Goal: Task Accomplishment & Management: Use online tool/utility

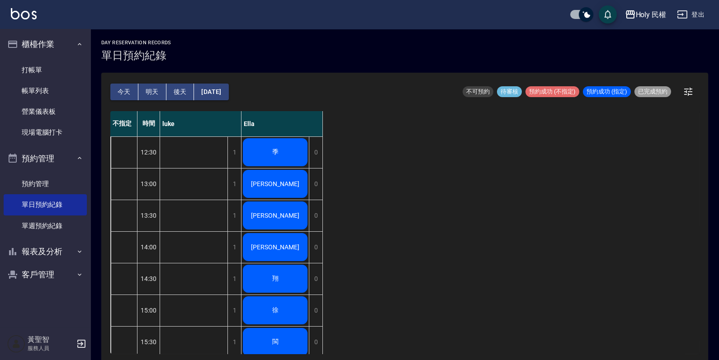
click at [267, 148] on div "季" at bounding box center [274, 152] width 67 height 31
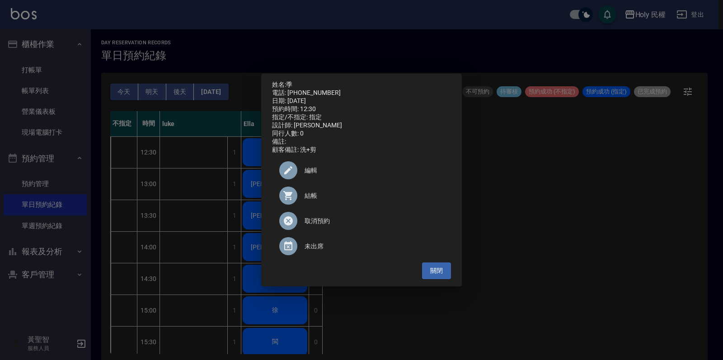
click at [305, 189] on div "結帳" at bounding box center [361, 195] width 179 height 25
click at [443, 271] on button "關閉" at bounding box center [436, 271] width 29 height 17
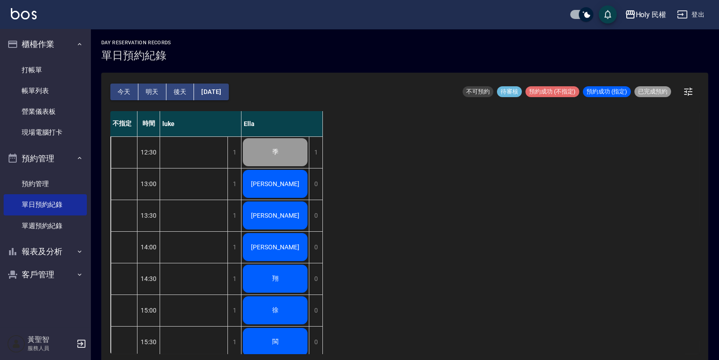
click at [254, 182] on div "[PERSON_NAME]" at bounding box center [274, 184] width 67 height 31
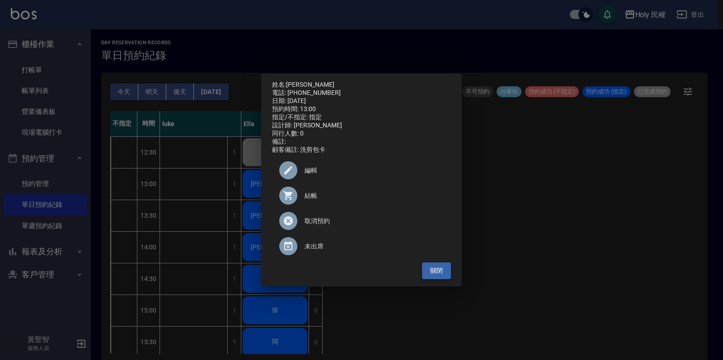
click at [434, 272] on button "關閉" at bounding box center [436, 271] width 29 height 17
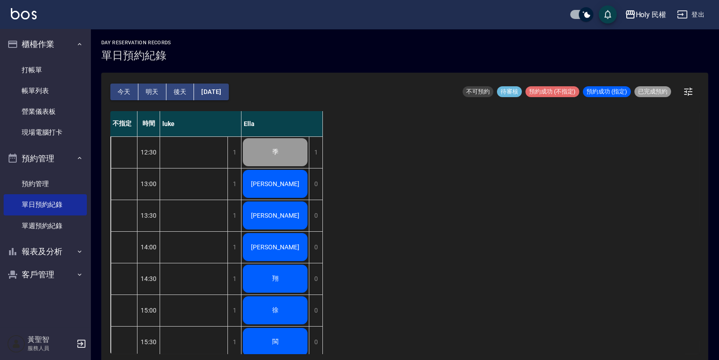
click at [288, 213] on div "[PERSON_NAME]" at bounding box center [274, 215] width 67 height 31
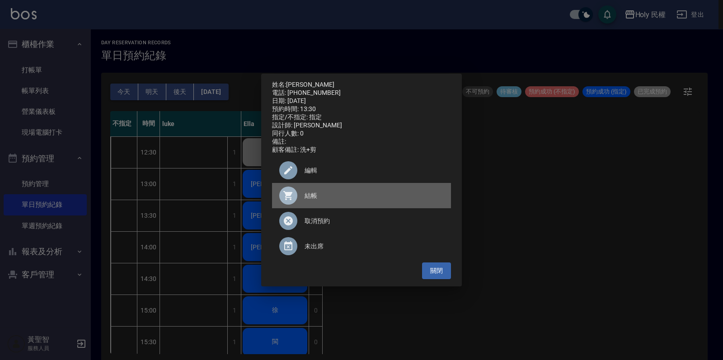
click at [303, 203] on div at bounding box center [291, 196] width 25 height 18
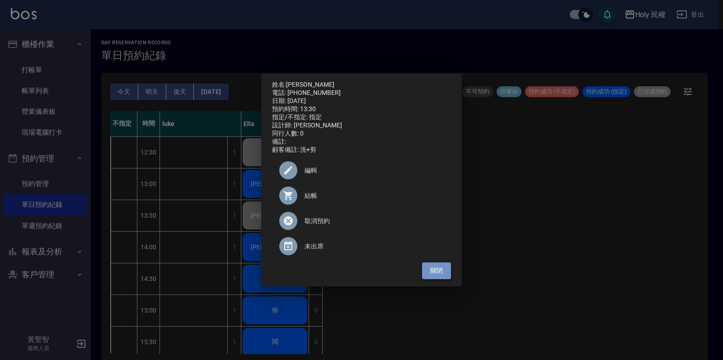
click at [424, 277] on button "關閉" at bounding box center [436, 271] width 29 height 17
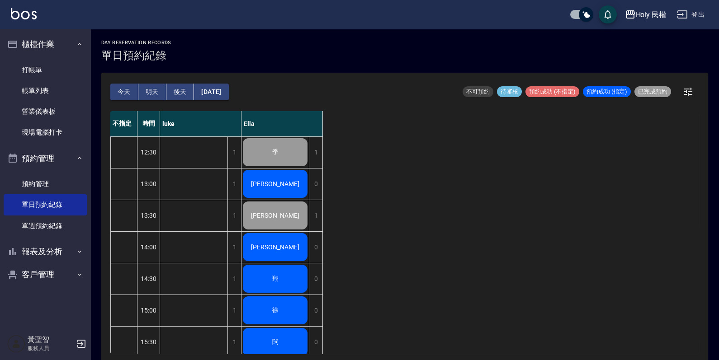
click at [294, 249] on div "[PERSON_NAME]" at bounding box center [274, 247] width 67 height 31
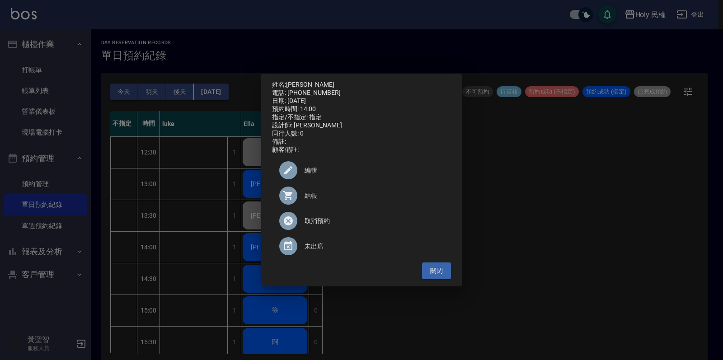
click at [312, 206] on div "結帳" at bounding box center [361, 195] width 179 height 25
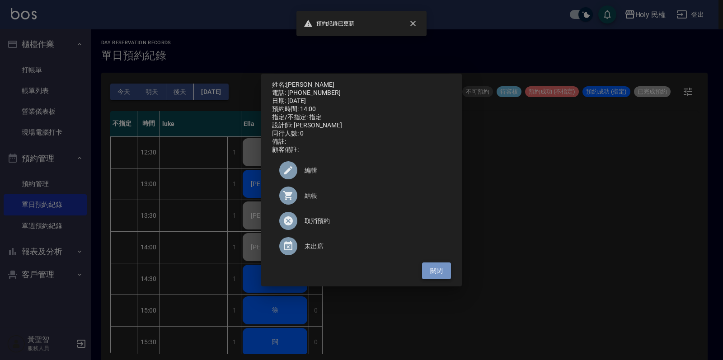
click at [451, 269] on button "關閉" at bounding box center [436, 271] width 29 height 17
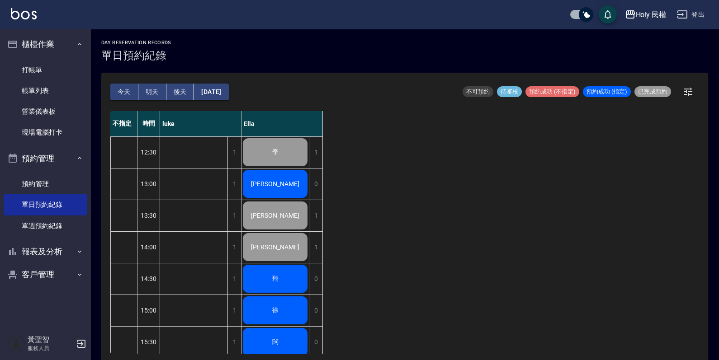
click at [284, 273] on div "翔" at bounding box center [274, 279] width 67 height 31
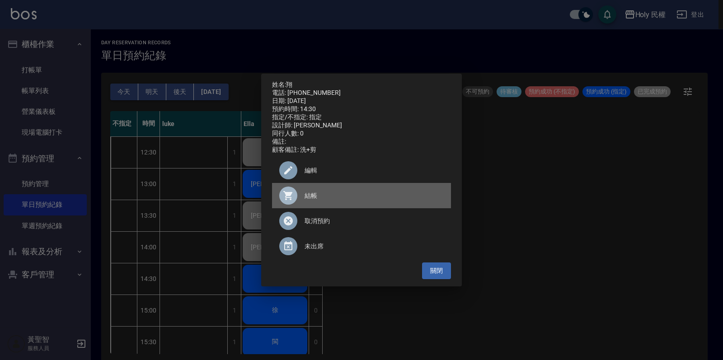
click at [298, 205] on div at bounding box center [291, 196] width 25 height 18
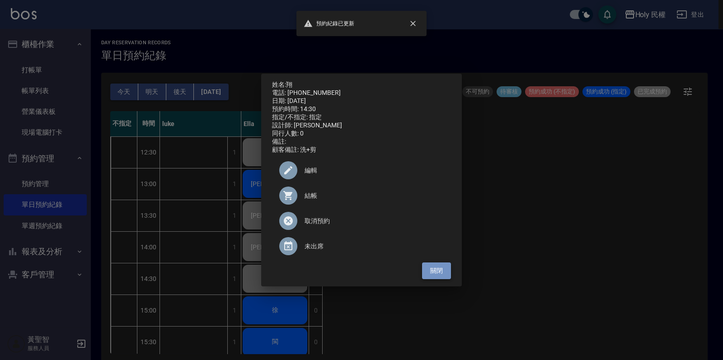
click at [447, 271] on button "關閉" at bounding box center [436, 271] width 29 height 17
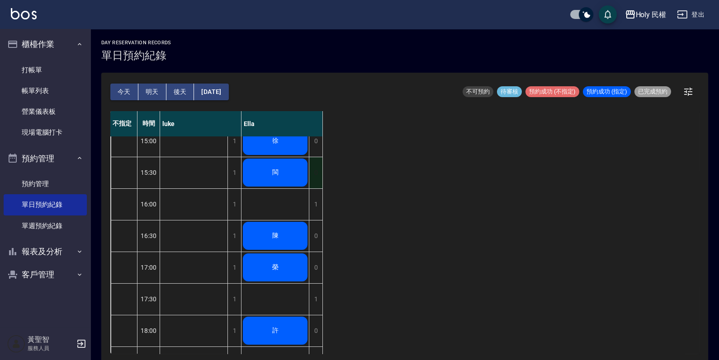
scroll to position [113, 0]
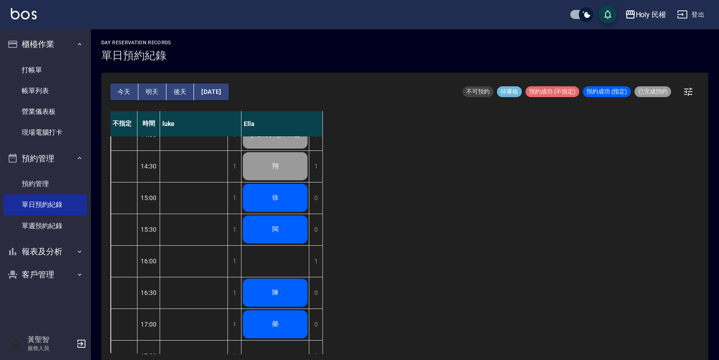
click at [289, 197] on div "徐" at bounding box center [274, 198] width 67 height 31
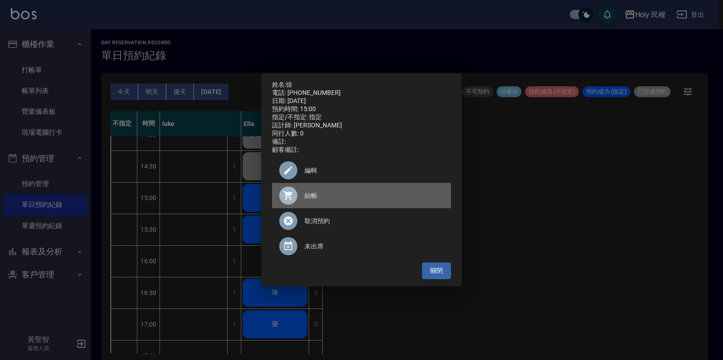
click at [293, 197] on icon at bounding box center [288, 195] width 11 height 11
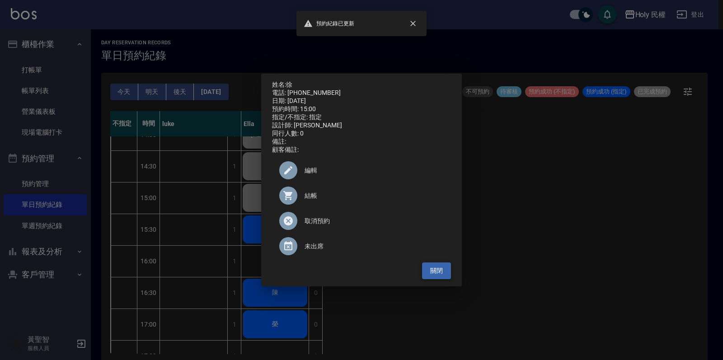
click at [442, 275] on button "關閉" at bounding box center [436, 271] width 29 height 17
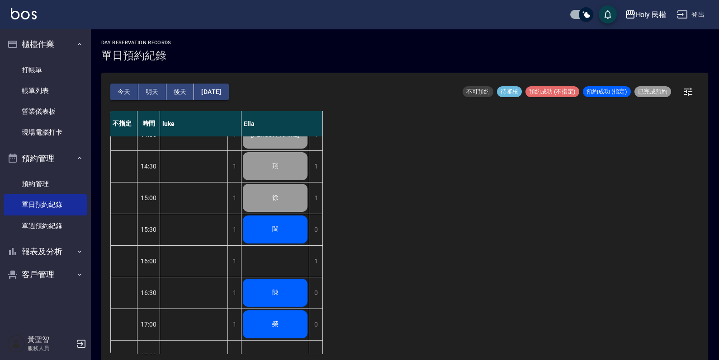
click at [276, 236] on div "閩" at bounding box center [274, 229] width 67 height 31
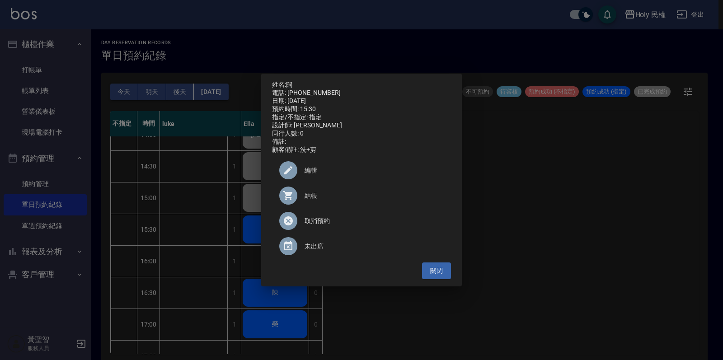
click at [303, 197] on div at bounding box center [291, 196] width 25 height 18
click at [435, 276] on button "關閉" at bounding box center [436, 271] width 29 height 17
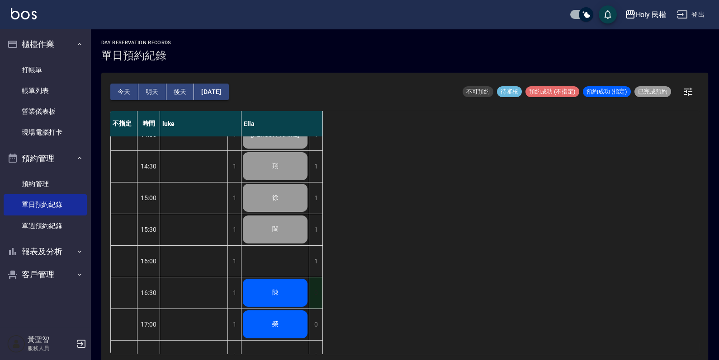
scroll to position [170, 0]
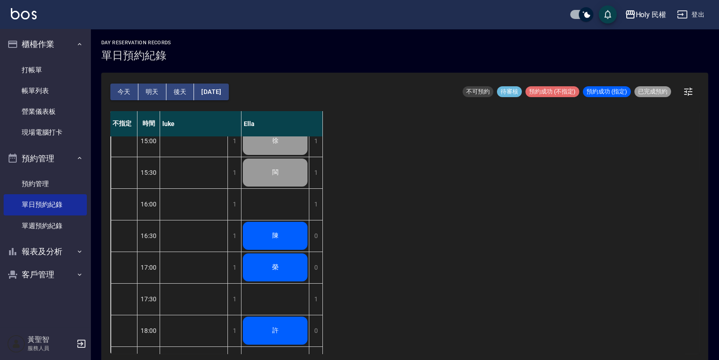
click at [283, 268] on div "榮" at bounding box center [274, 267] width 67 height 31
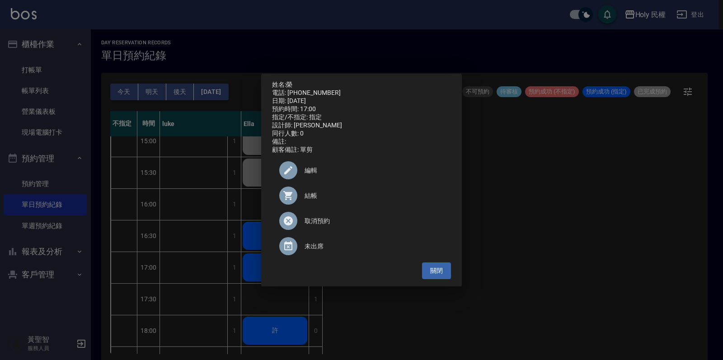
click at [293, 201] on icon at bounding box center [288, 195] width 11 height 11
click at [443, 269] on button "關閉" at bounding box center [436, 271] width 29 height 17
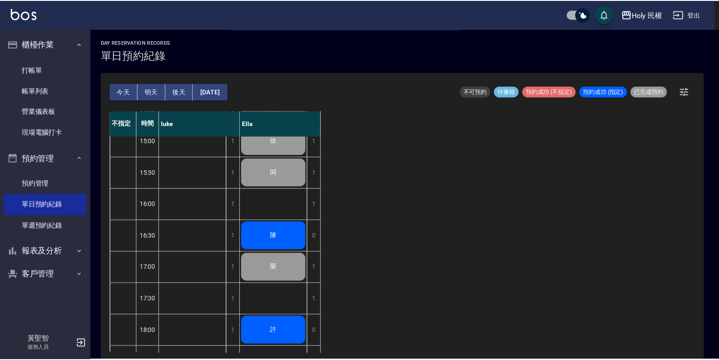
scroll to position [283, 0]
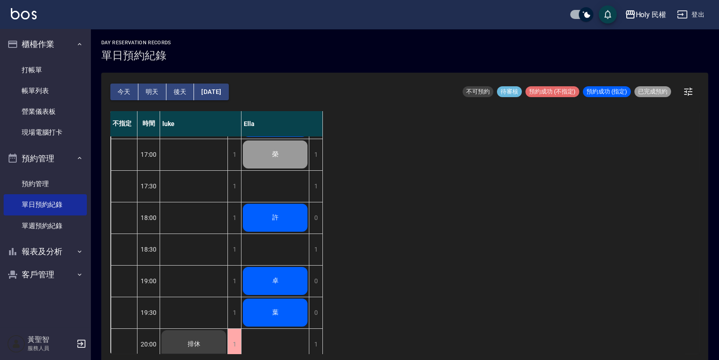
click at [278, 219] on span "許" at bounding box center [275, 218] width 10 height 8
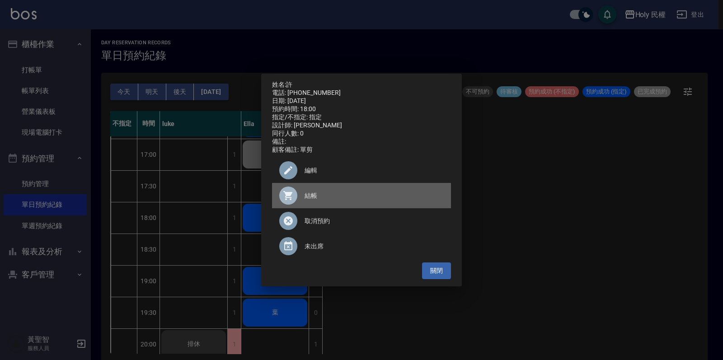
click at [298, 201] on div at bounding box center [291, 196] width 25 height 18
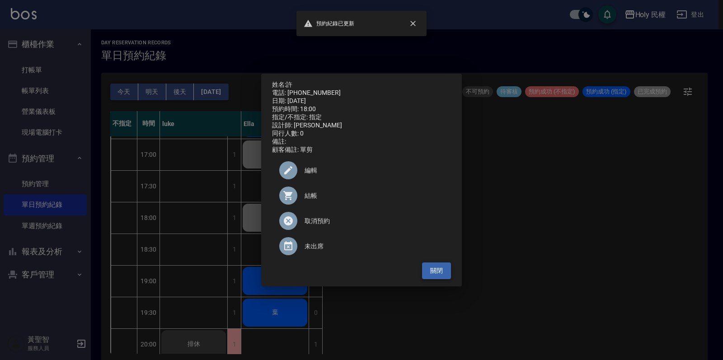
click at [444, 267] on button "關閉" at bounding box center [436, 271] width 29 height 17
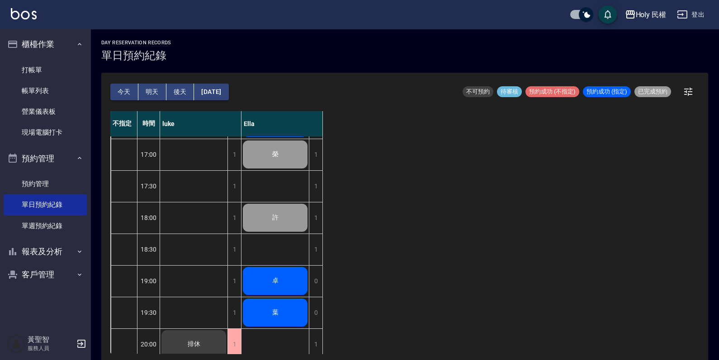
click at [243, 281] on div "卓" at bounding box center [274, 281] width 67 height 31
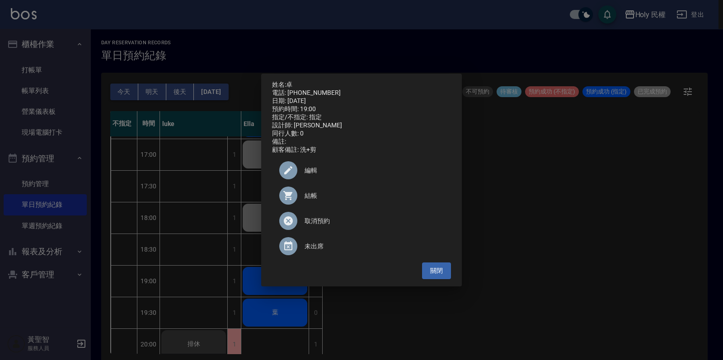
click at [297, 201] on div at bounding box center [288, 196] width 18 height 18
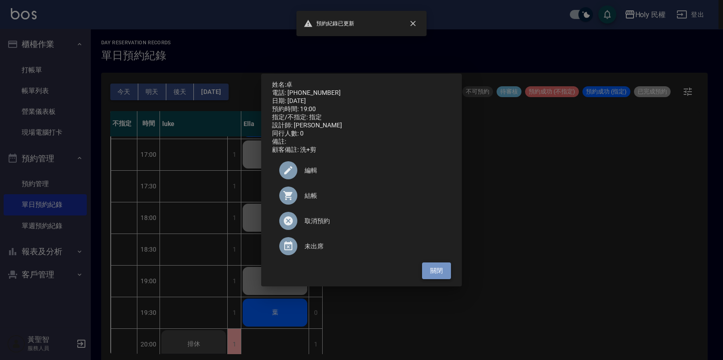
click at [426, 267] on button "關閉" at bounding box center [436, 271] width 29 height 17
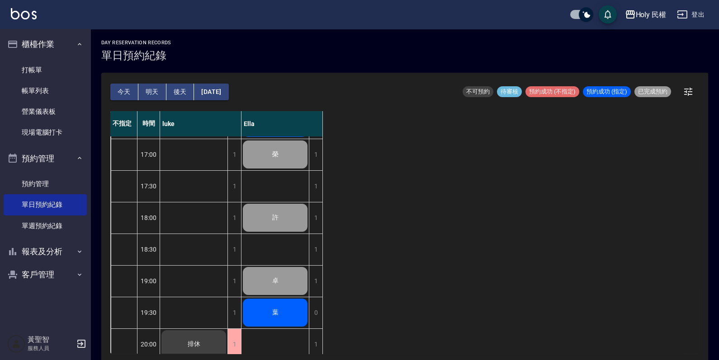
click at [291, 307] on div "葉" at bounding box center [274, 312] width 67 height 31
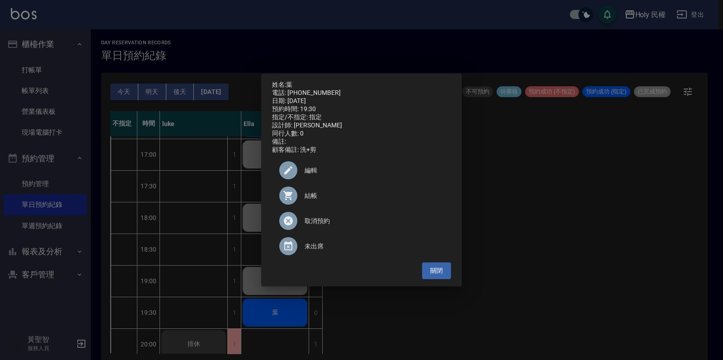
click at [299, 199] on div at bounding box center [291, 196] width 25 height 18
click at [434, 272] on button "關閉" at bounding box center [436, 271] width 29 height 17
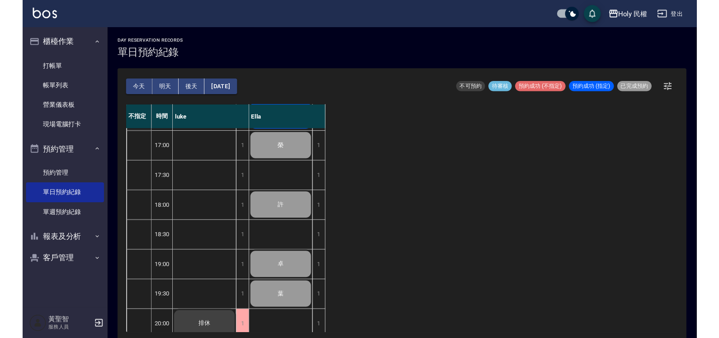
scroll to position [297, 0]
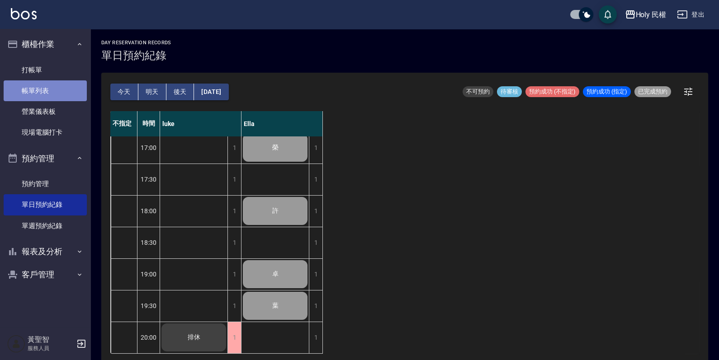
click at [52, 86] on link "帳單列表" at bounding box center [45, 90] width 83 height 21
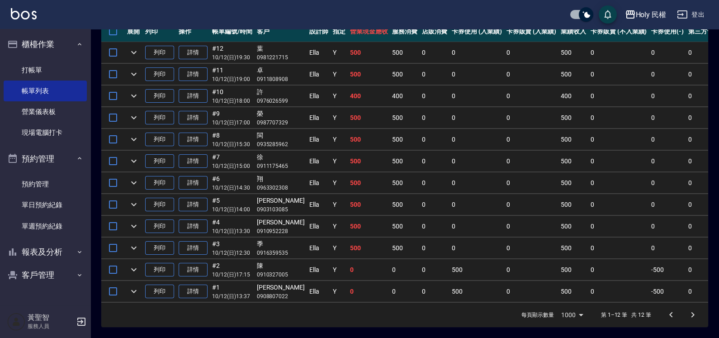
scroll to position [180, 0]
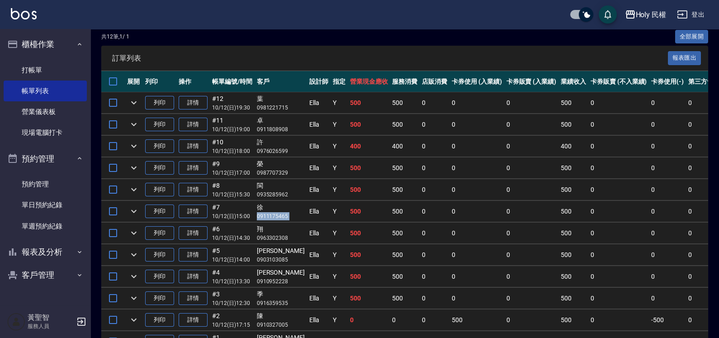
drag, startPoint x: 257, startPoint y: 216, endPoint x: 290, endPoint y: 216, distance: 33.0
click at [290, 216] on tr "列印 詳情 #7 10/12 (日) 15:00 徐 0911175465 Ella Y 500 500 0 0 0 500 0 0 0 0 0 設計師原本客人" at bounding box center [491, 211] width 780 height 21
drag, startPoint x: 290, startPoint y: 216, endPoint x: 285, endPoint y: 214, distance: 5.2
copy p "0911175465"
click at [45, 71] on link "打帳單" at bounding box center [45, 70] width 83 height 21
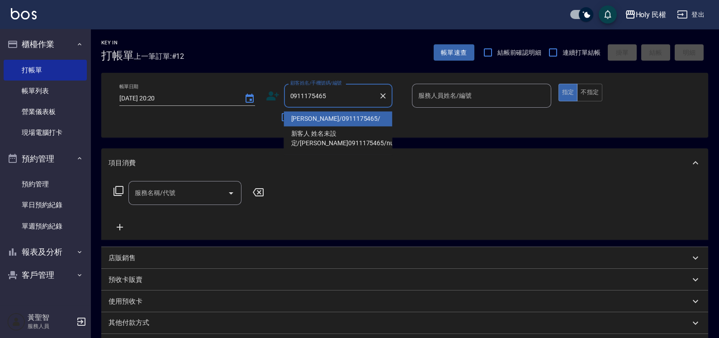
click at [344, 120] on li "徐/0911175465/" at bounding box center [338, 118] width 108 height 15
type input "徐/0911175465/"
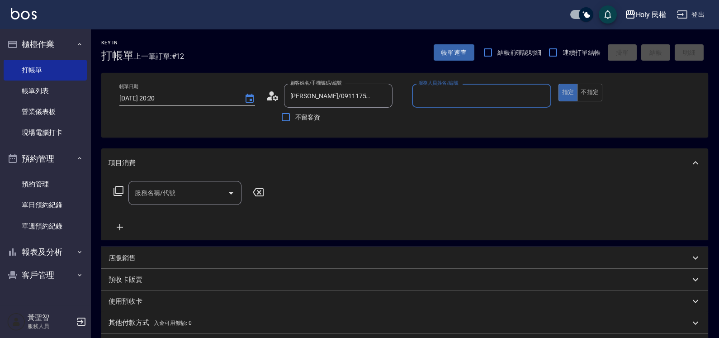
click at [278, 94] on icon at bounding box center [273, 96] width 14 height 14
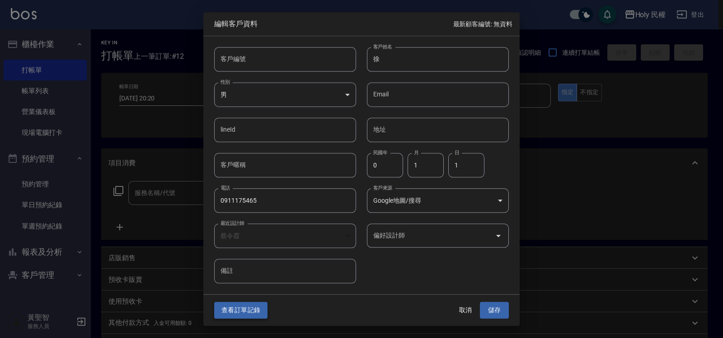
click at [261, 307] on button "查看訂單記錄" at bounding box center [240, 310] width 53 height 17
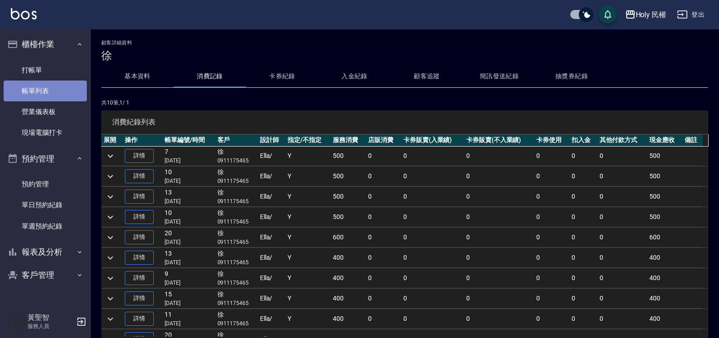
click at [52, 92] on link "帳單列表" at bounding box center [45, 90] width 83 height 21
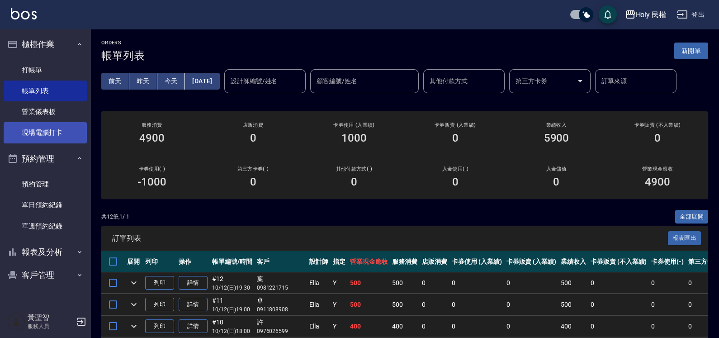
click at [41, 124] on link "現場電腦打卡" at bounding box center [45, 132] width 83 height 21
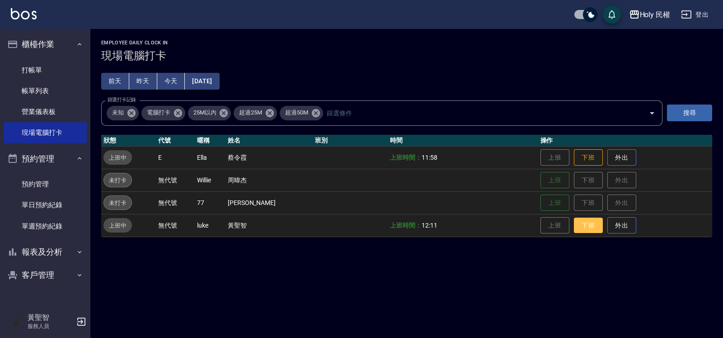
click at [579, 228] on button "下班" at bounding box center [588, 225] width 29 height 16
click at [631, 72] on div "Employee Daily Clock In 現場電腦打卡 前天 昨天 今天 2025/10/12 篩選打卡記錄 未知 電腦打卡 25M以內 超過25M 超…" at bounding box center [406, 138] width 633 height 219
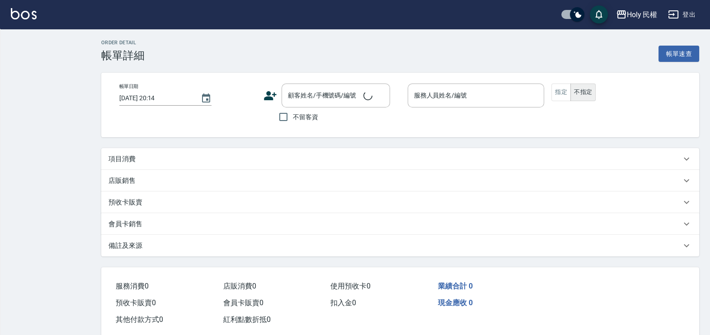
click at [193, 157] on div "項目消費" at bounding box center [394, 159] width 573 height 9
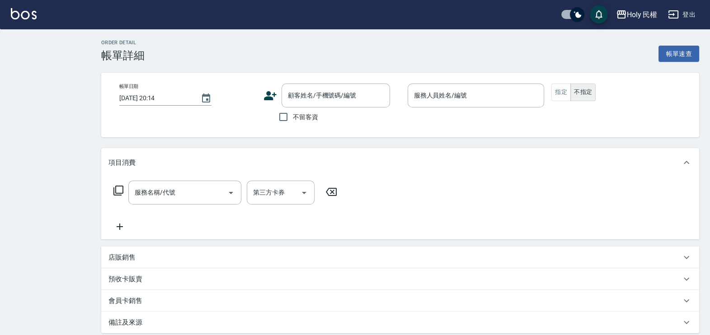
type input "2025/10/12 12:30"
type input "Ella(無代號)"
type input "季/0916359535/null"
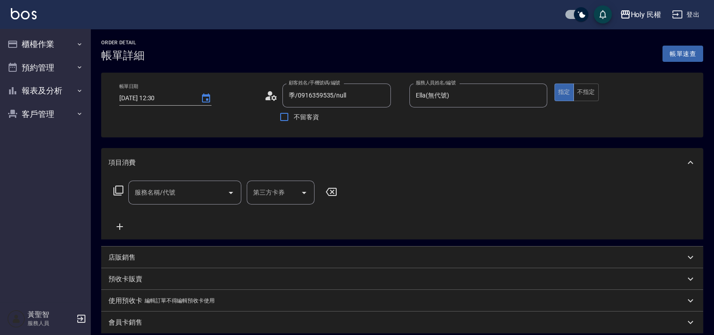
click at [191, 195] on input "服務名稱/代號" at bounding box center [177, 193] width 91 height 16
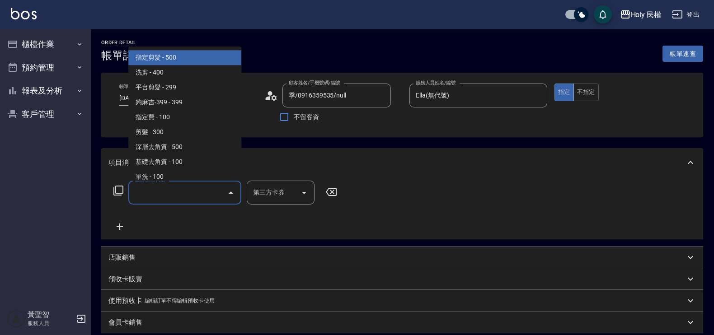
click at [191, 62] on span "指定剪髮 - 500" at bounding box center [184, 58] width 113 height 15
type input "指定剪髮(1)"
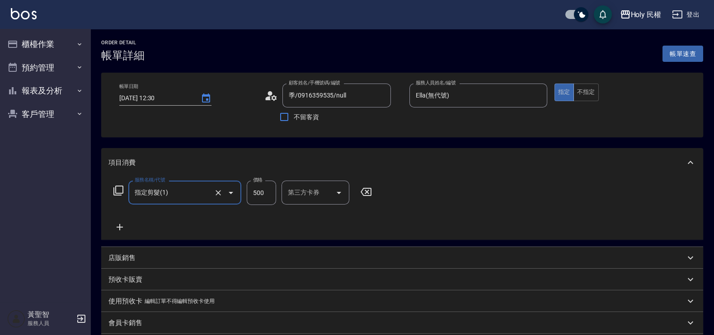
scroll to position [199, 0]
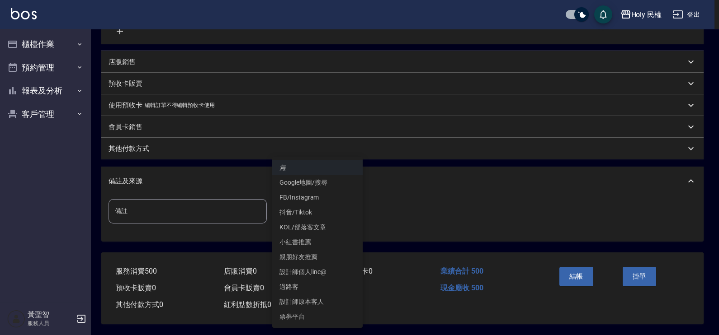
click at [326, 215] on body "Holy 民權 登出 櫃檯作業 打帳單 帳單列表 營業儀表板 現場電腦打卡 預約管理 預約管理 單日預約紀錄 單週預約紀錄 報表及分析 報表目錄 店家日報表 …" at bounding box center [359, 70] width 719 height 532
click at [334, 296] on li "設計師原本客人" at bounding box center [317, 302] width 90 height 15
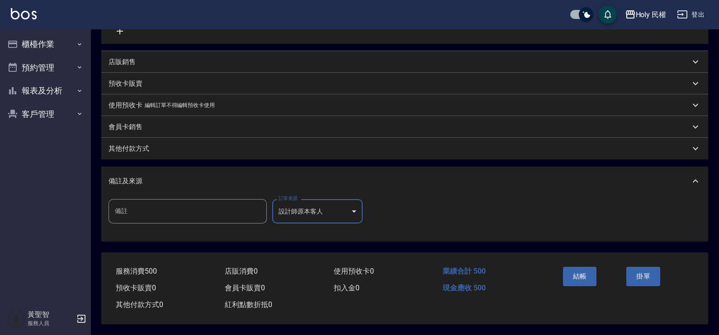
type input "設計師原本客人"
click at [585, 273] on button "結帳" at bounding box center [576, 276] width 34 height 19
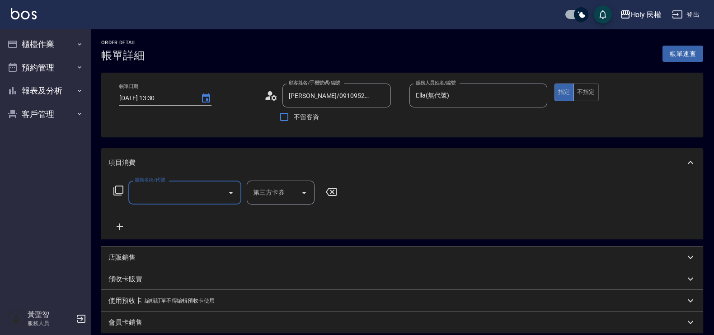
click at [226, 188] on icon "Open" at bounding box center [231, 193] width 11 height 11
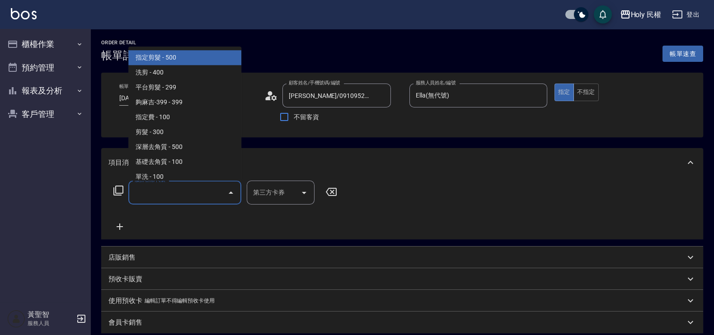
click at [176, 60] on span "指定剪髮 - 500" at bounding box center [184, 58] width 113 height 15
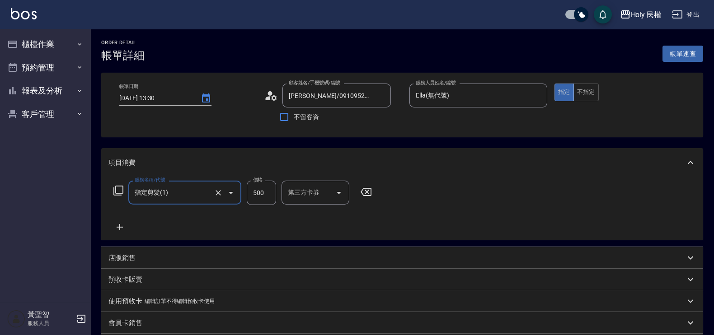
type input "指定剪髮(1)"
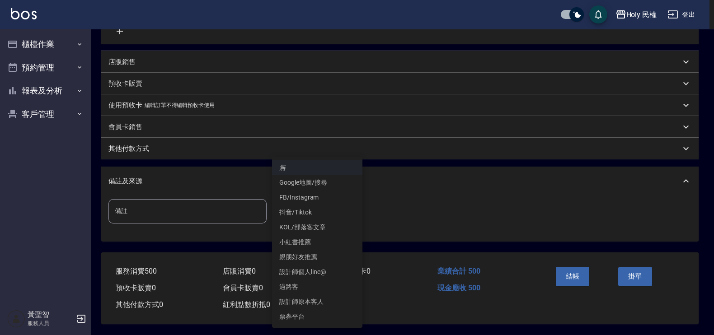
click at [334, 205] on body "Holy 民權 登出 櫃檯作業 打帳單 帳單列表 營業儀表板 現場電腦打卡 預約管理 預約管理 單日預約紀錄 單週預約紀錄 報表及分析 報表目錄 店家日報表 …" at bounding box center [357, 70] width 714 height 532
click at [326, 301] on li "設計師原本客人" at bounding box center [317, 302] width 90 height 15
type input "設計師原本客人"
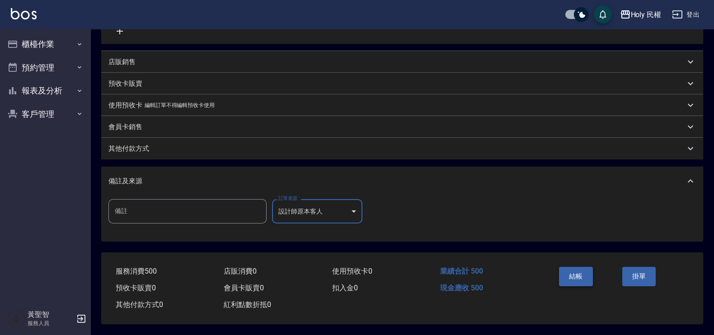
click at [569, 267] on button "結帳" at bounding box center [576, 276] width 34 height 19
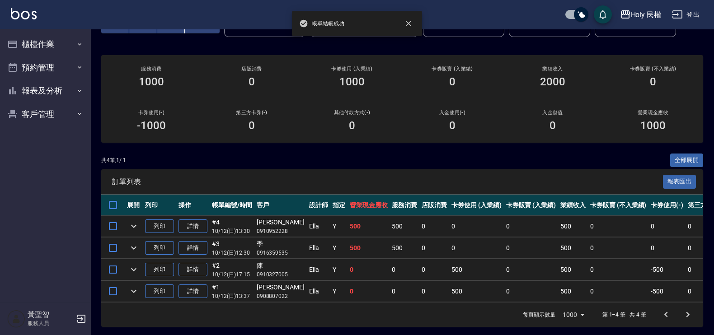
scroll to position [66, 0]
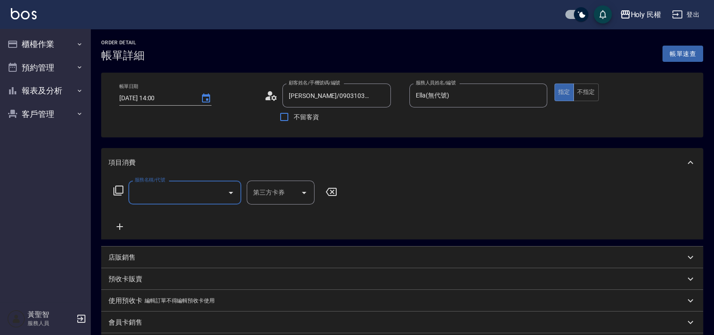
click at [219, 190] on input "服務名稱/代號" at bounding box center [177, 193] width 91 height 16
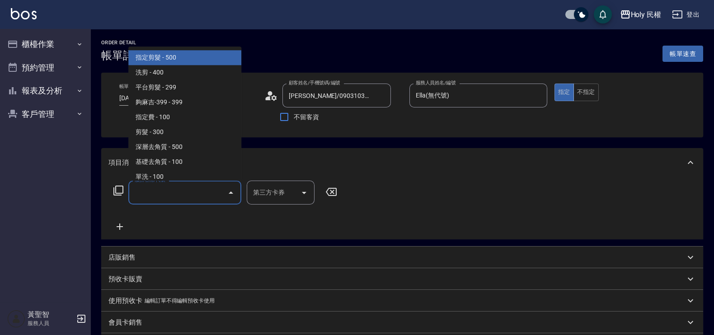
click at [203, 55] on span "指定剪髮 - 500" at bounding box center [184, 58] width 113 height 15
type input "指定剪髮(1)"
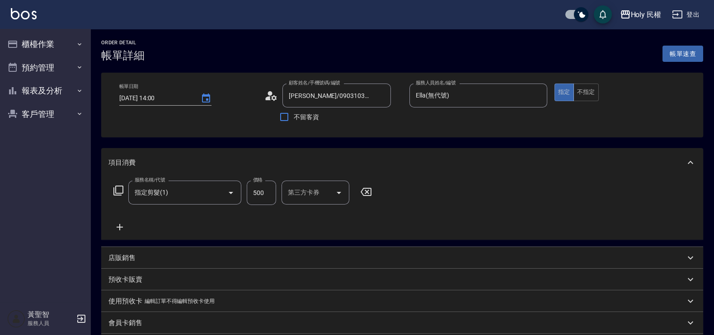
scroll to position [138, 0]
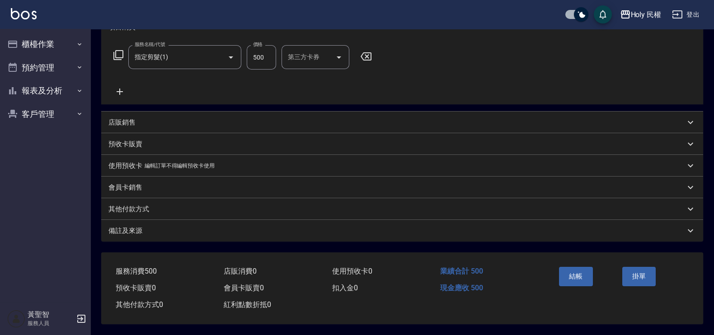
drag, startPoint x: 408, startPoint y: 151, endPoint x: 393, endPoint y: 230, distance: 80.4
click at [393, 230] on div "備註及來源" at bounding box center [396, 230] width 577 height 9
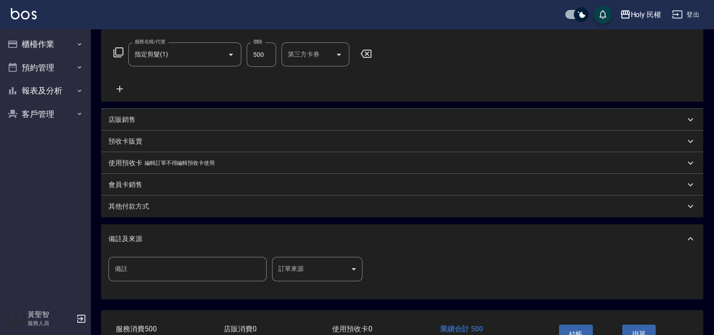
click at [273, 272] on body "Holy 民權 登出 櫃檯作業 打帳單 帳單列表 營業儀表板 現場電腦打卡 預約管理 預約管理 單日預約紀錄 單週預約紀錄 報表及分析 報表目錄 店家日報表 …" at bounding box center [357, 128] width 714 height 532
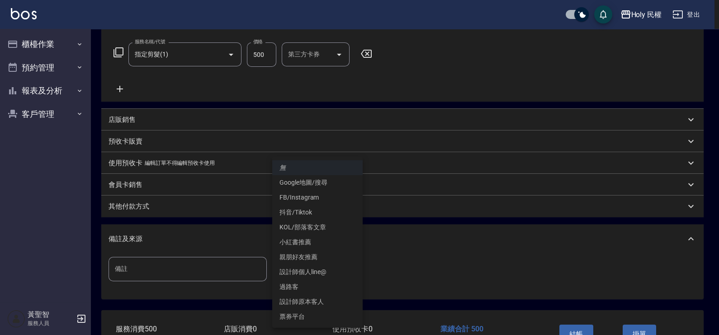
click at [307, 302] on li "設計師原本客人" at bounding box center [317, 302] width 90 height 15
type input "設計師原本客人"
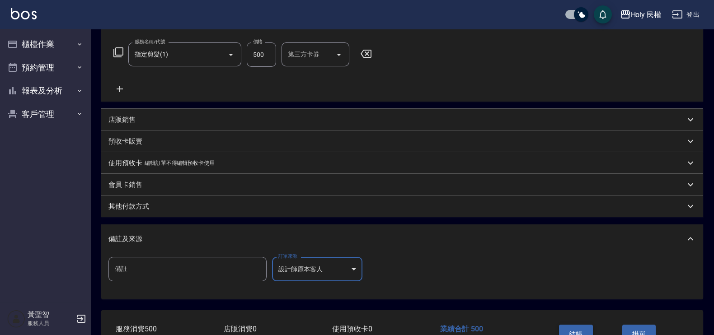
click at [580, 329] on button "結帳" at bounding box center [576, 334] width 34 height 19
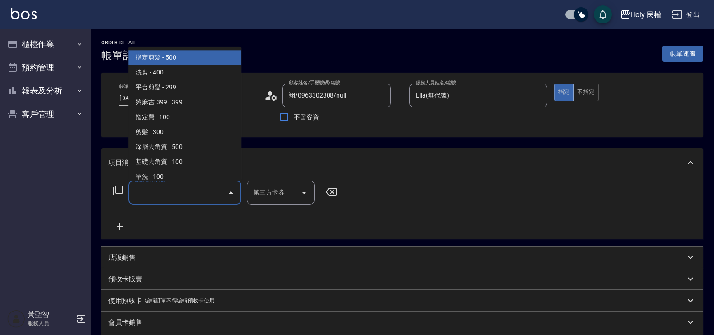
click at [188, 186] on input "服務名稱/代號" at bounding box center [177, 193] width 91 height 16
click at [167, 61] on span "指定剪髮 - 500" at bounding box center [184, 58] width 113 height 15
type input "指定剪髮(1)"
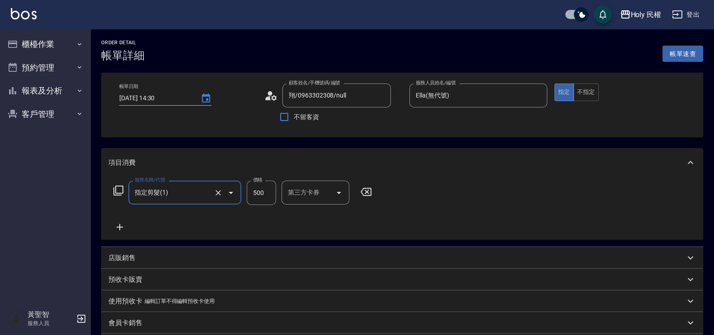
scroll to position [138, 0]
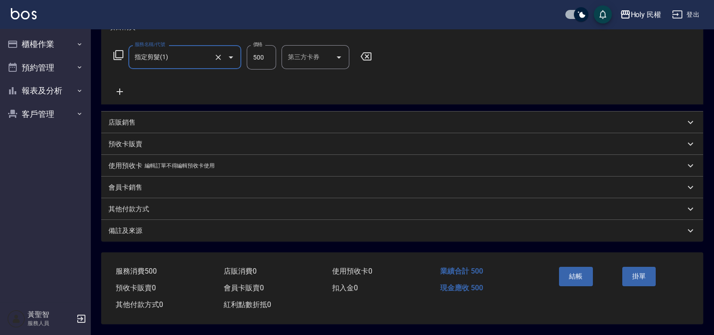
click at [334, 228] on div "備註及來源" at bounding box center [396, 230] width 577 height 9
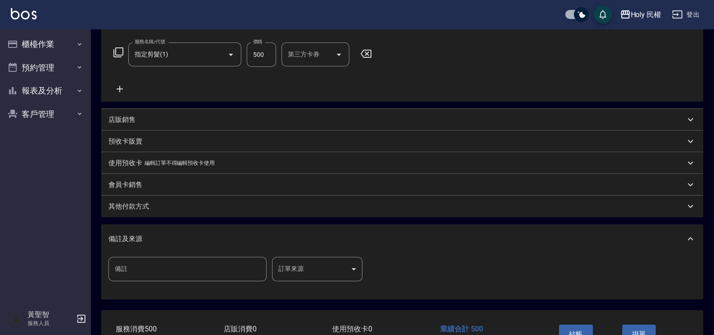
click at [314, 272] on body "Holy 民權 登出 櫃檯作業 打帳單 帳單列表 營業儀表板 現場電腦打卡 預約管理 預約管理 單日預約紀錄 單週預約紀錄 報表及分析 報表目錄 店家日報表 …" at bounding box center [357, 128] width 714 height 532
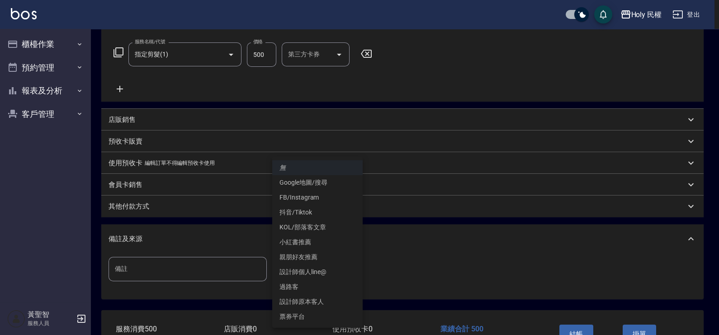
click at [310, 302] on li "設計師原本客人" at bounding box center [317, 302] width 90 height 15
type input "設計師原本客人"
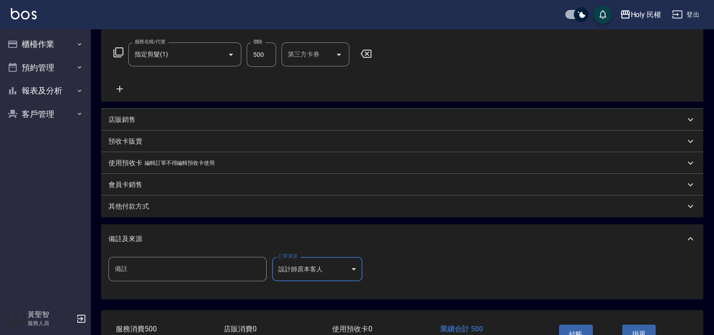
click at [574, 325] on button "結帳" at bounding box center [576, 334] width 34 height 19
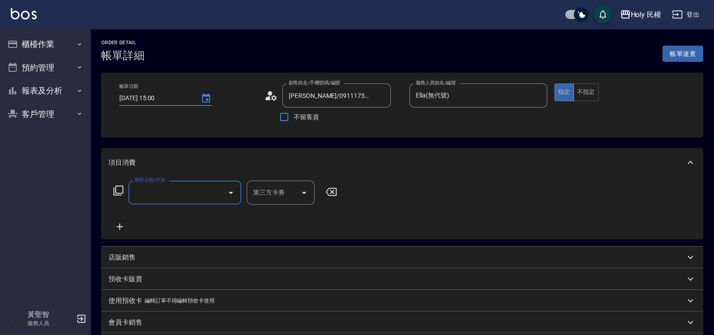
click at [218, 196] on input "服務名稱/代號" at bounding box center [177, 193] width 91 height 16
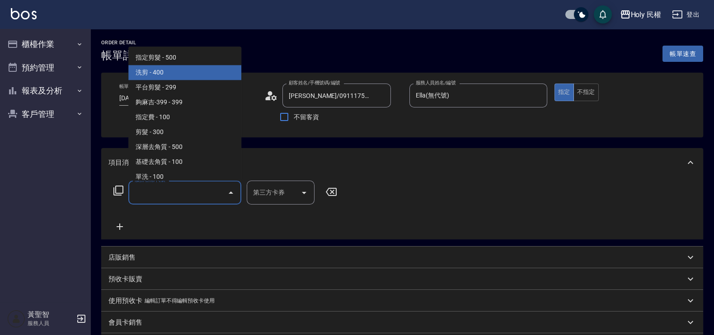
click at [194, 68] on span "洗剪 - 400" at bounding box center [184, 73] width 113 height 15
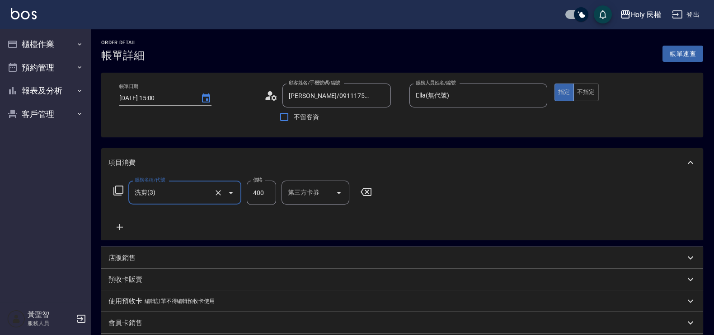
click at [194, 191] on input "洗剪(3)" at bounding box center [172, 193] width 80 height 16
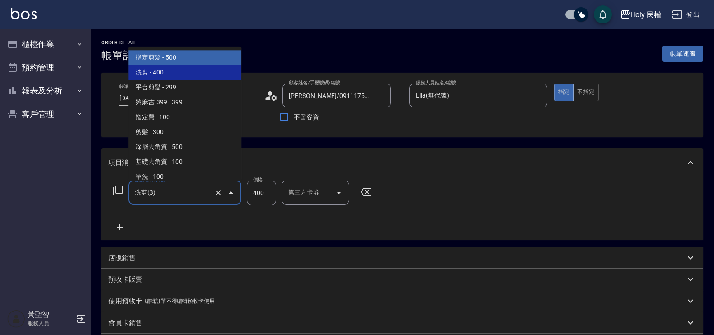
click at [195, 58] on span "指定剪髮 - 500" at bounding box center [184, 58] width 113 height 15
type input "指定剪髮(1)"
type input "500"
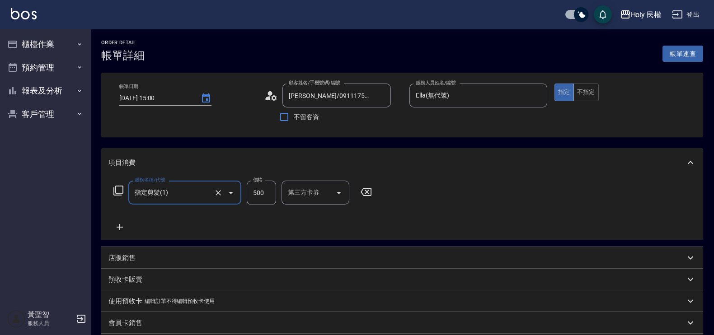
scroll to position [113, 0]
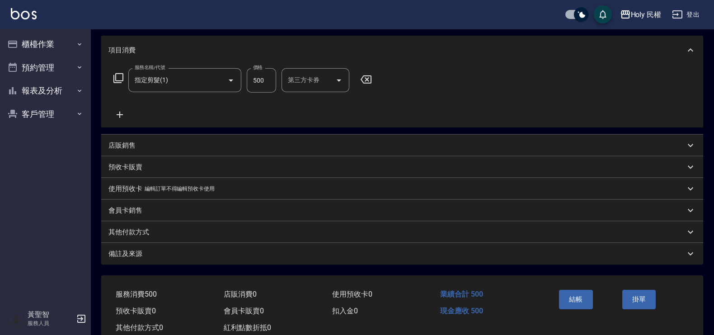
click at [346, 248] on div "備註及來源" at bounding box center [402, 254] width 602 height 22
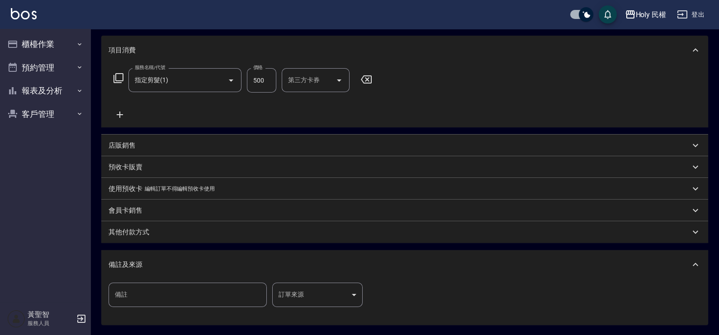
click at [311, 290] on body "Holy 民權 登出 櫃檯作業 打帳單 帳單列表 營業儀表板 現場電腦打卡 預約管理 預約管理 單日預約紀錄 單週預約紀錄 報表及分析 報表目錄 店家日報表 …" at bounding box center [359, 153] width 719 height 532
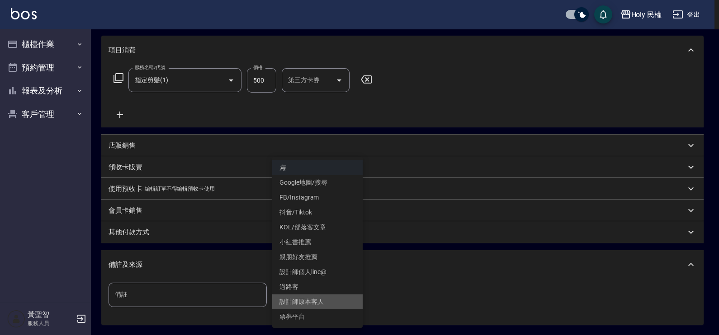
click at [307, 305] on li "設計師原本客人" at bounding box center [317, 302] width 90 height 15
type input "設計師原本客人"
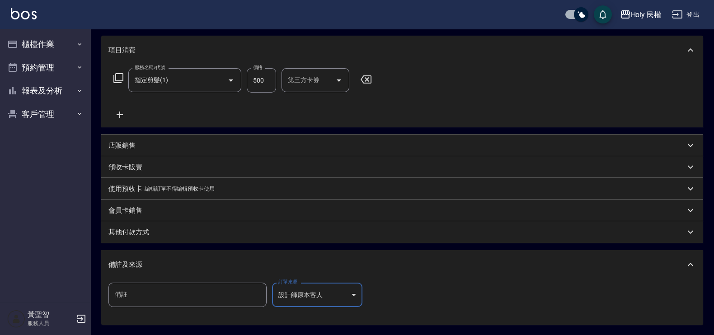
scroll to position [199, 0]
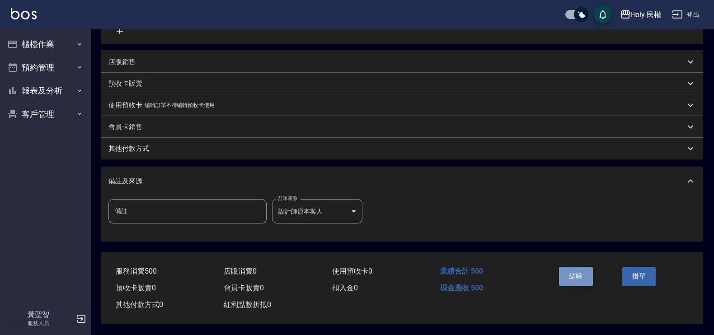
click at [588, 270] on button "結帳" at bounding box center [576, 276] width 34 height 19
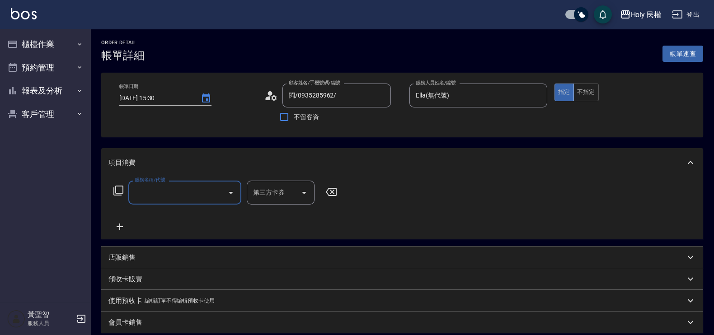
click at [217, 195] on input "服務名稱/代號" at bounding box center [177, 193] width 91 height 16
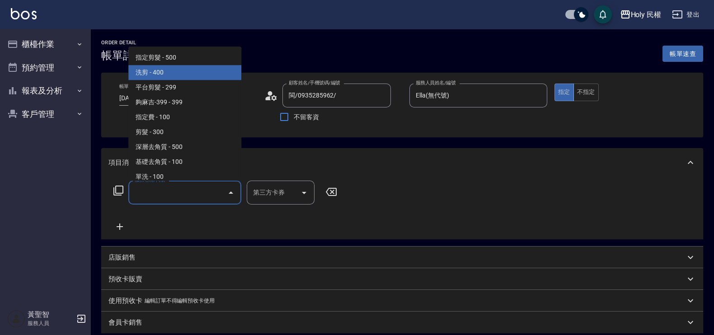
click at [195, 66] on span "洗剪 - 400" at bounding box center [184, 73] width 113 height 15
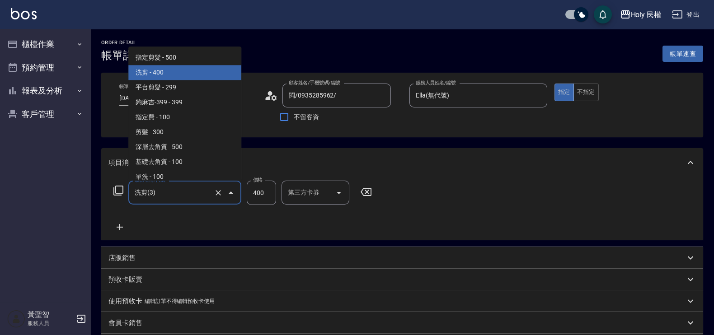
click at [188, 190] on input "洗剪(3)" at bounding box center [172, 193] width 80 height 16
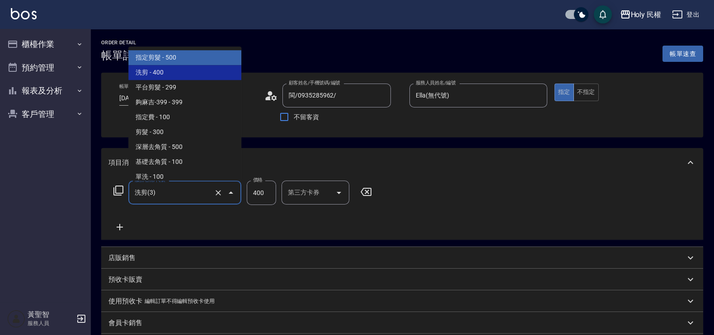
click at [190, 60] on span "指定剪髮 - 500" at bounding box center [184, 58] width 113 height 15
type input "指定剪髮(1)"
type input "500"
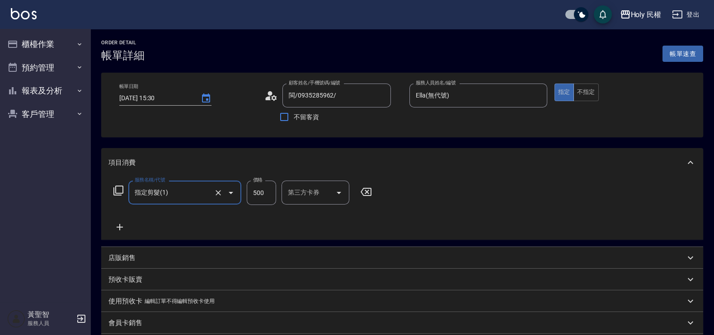
scroll to position [199, 0]
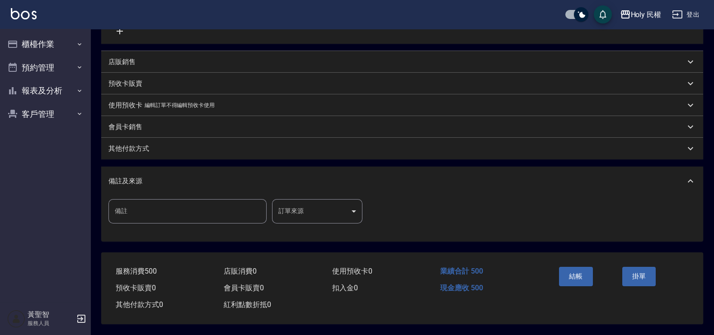
click at [346, 210] on body "Holy 民權 登出 櫃檯作業 打帳單 帳單列表 營業儀表板 現場電腦打卡 預約管理 預約管理 單日預約紀錄 單週預約紀錄 報表及分析 報表目錄 店家日報表 …" at bounding box center [357, 70] width 714 height 532
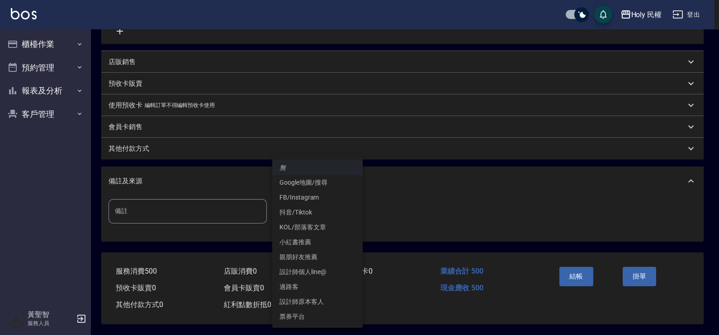
click at [322, 296] on li "設計師原本客人" at bounding box center [317, 302] width 90 height 15
type input "設計師原本客人"
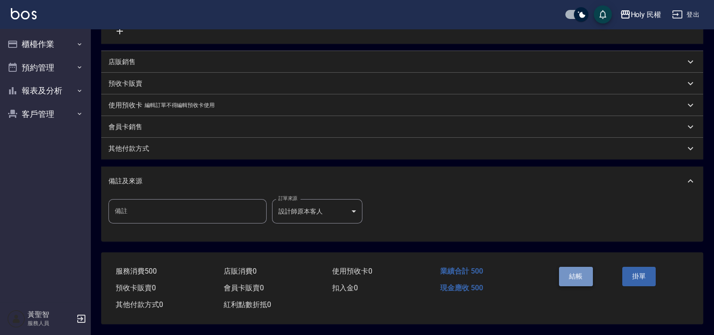
click at [560, 276] on button "結帳" at bounding box center [576, 276] width 34 height 19
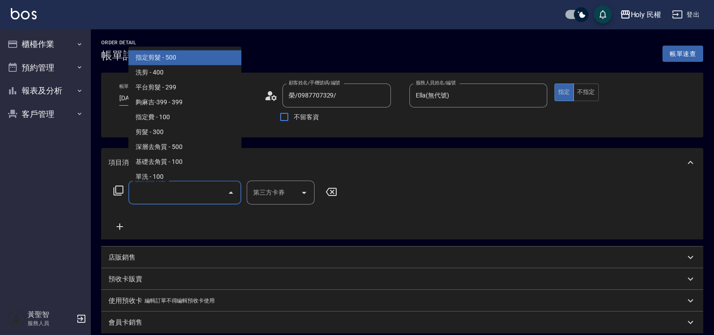
click at [215, 186] on input "服務名稱/代號" at bounding box center [177, 193] width 91 height 16
click at [203, 52] on span "指定剪髮 - 500" at bounding box center [184, 58] width 113 height 15
type input "指定剪髮(1)"
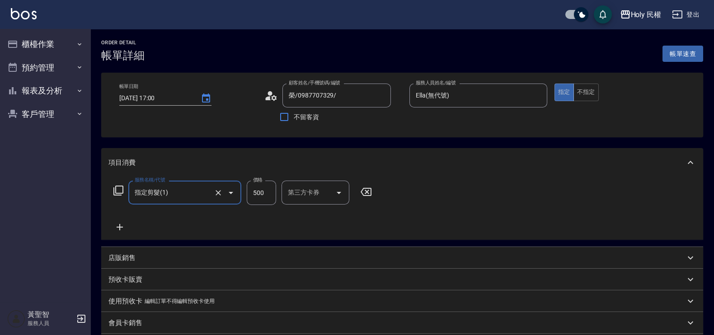
scroll to position [199, 0]
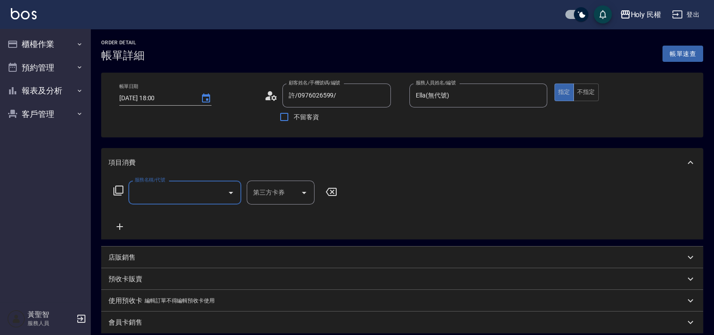
click at [176, 203] on div "服務名稱/代號" at bounding box center [184, 193] width 113 height 24
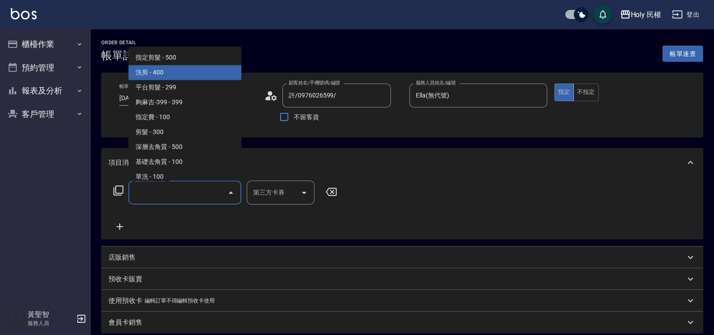
click at [151, 79] on span "洗剪 - 400" at bounding box center [184, 73] width 113 height 15
type input "洗剪(3)"
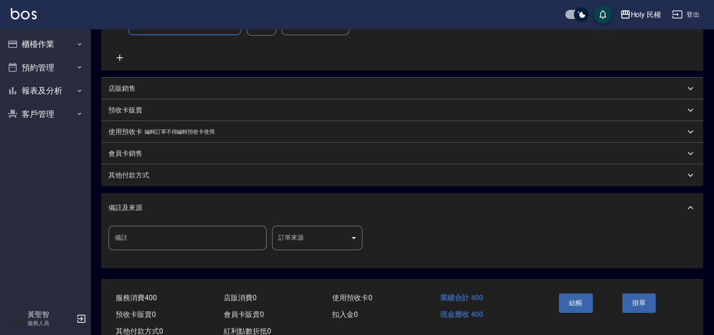
scroll to position [199, 0]
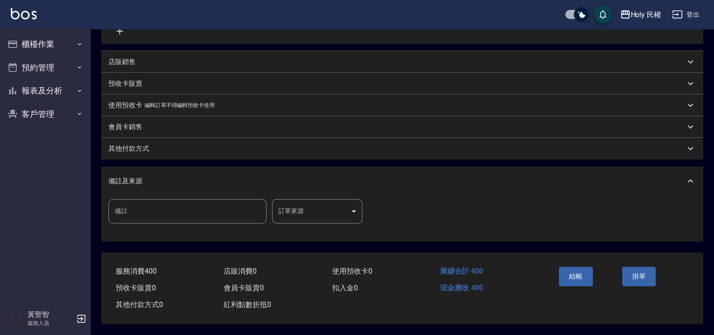
click at [337, 200] on body "Holy 民權 登出 櫃檯作業 打帳單 帳單列表 營業儀表板 現場電腦打卡 預約管理 預約管理 單日預約紀錄 單週預約紀錄 報表及分析 報表目錄 店家日報表 …" at bounding box center [357, 70] width 714 height 532
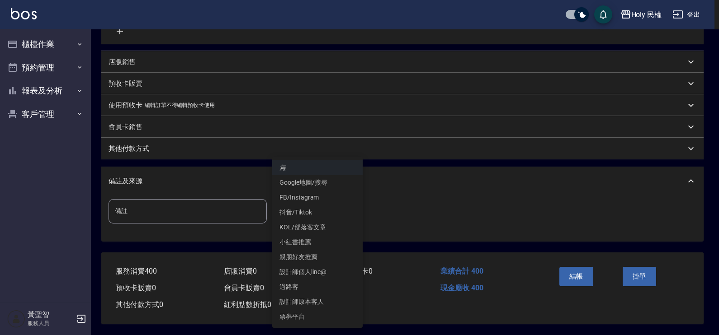
click at [318, 297] on li "設計師原本客人" at bounding box center [317, 302] width 90 height 15
type input "設計師原本客人"
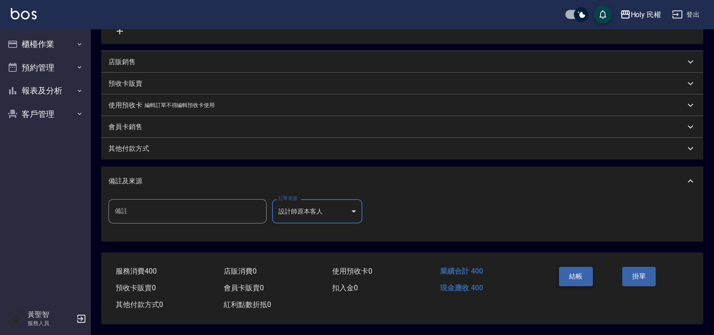
click at [585, 269] on button "結帳" at bounding box center [576, 276] width 34 height 19
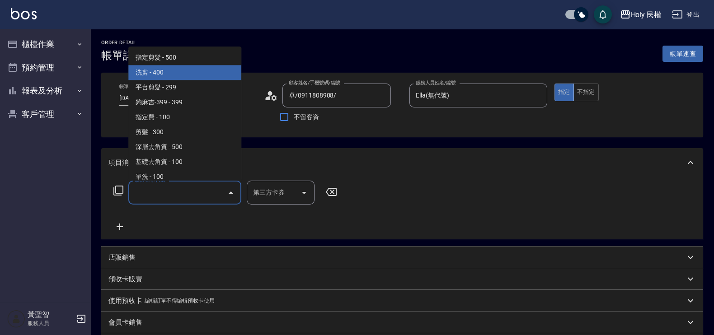
click at [188, 66] on span "洗剪 - 400" at bounding box center [184, 73] width 113 height 15
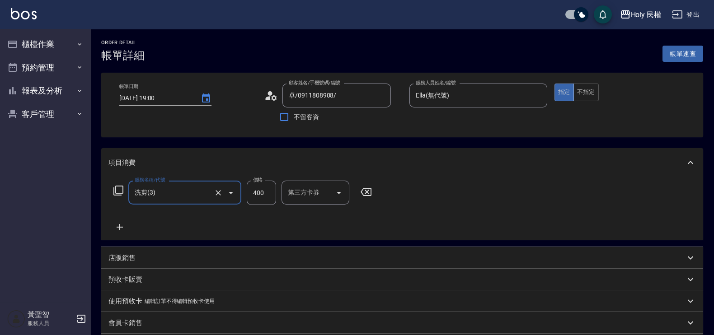
click at [188, 185] on input "洗剪(3)" at bounding box center [172, 193] width 80 height 16
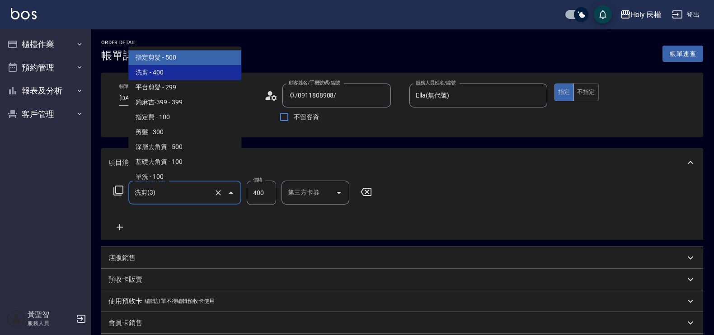
click at [190, 63] on span "指定剪髮 - 500" at bounding box center [184, 58] width 113 height 15
type input "指定剪髮(1)"
type input "500"
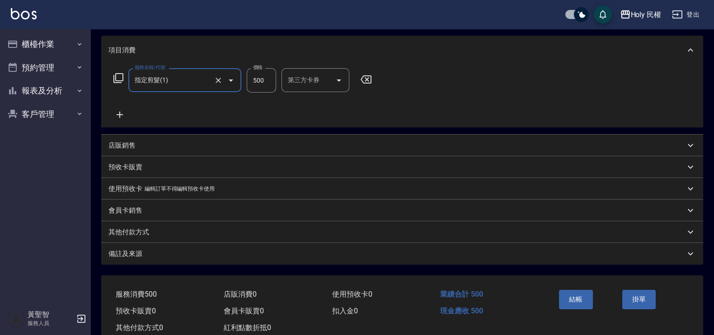
scroll to position [138, 0]
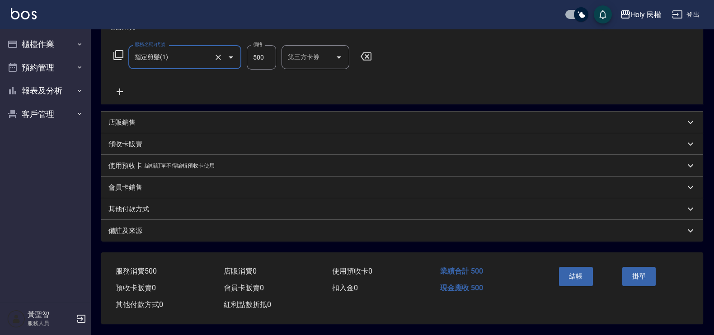
click at [317, 221] on div "備註及來源" at bounding box center [402, 231] width 602 height 22
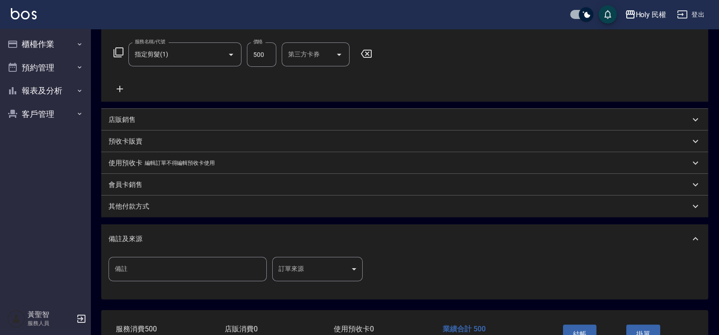
click at [316, 268] on body "Holy 民權 登出 櫃檯作業 打帳單 帳單列表 營業儀表板 現場電腦打卡 預約管理 預約管理 單日預約紀錄 單週預約紀錄 報表及分析 報表目錄 店家日報表 …" at bounding box center [359, 128] width 719 height 532
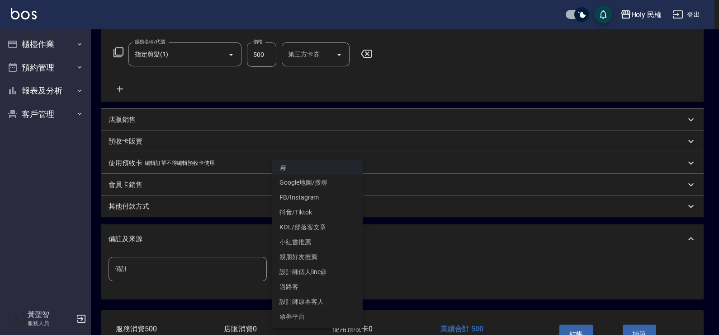
click at [315, 296] on li "設計師原本客人" at bounding box center [317, 302] width 90 height 15
type input "設計師原本客人"
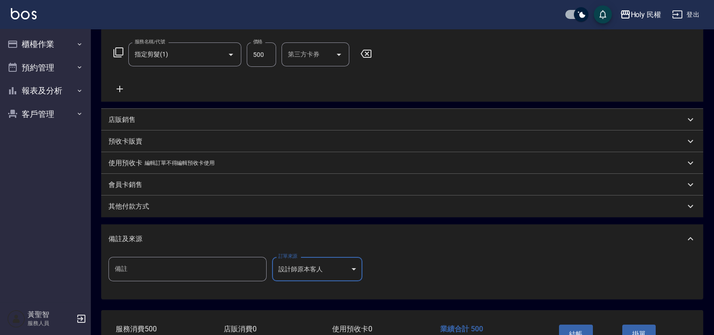
click at [586, 330] on button "結帳" at bounding box center [576, 334] width 34 height 19
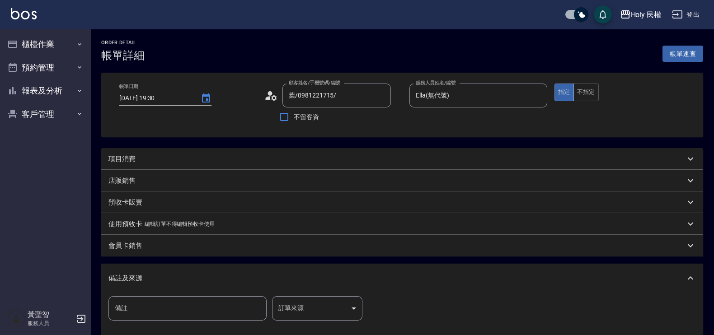
click at [281, 159] on div "項目消費" at bounding box center [396, 159] width 577 height 9
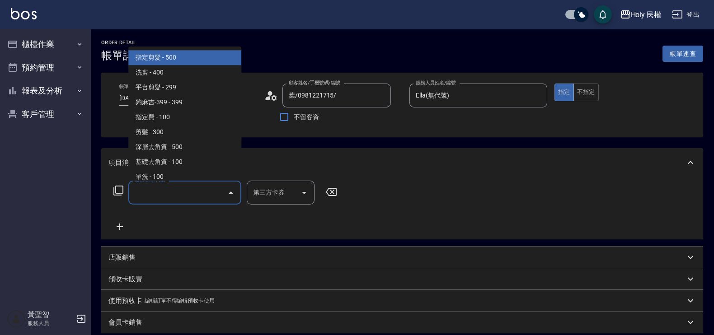
click at [218, 195] on input "服務名稱/代號" at bounding box center [177, 193] width 91 height 16
click at [201, 63] on span "指定剪髮 - 500" at bounding box center [184, 58] width 113 height 15
type input "指定剪髮(1)"
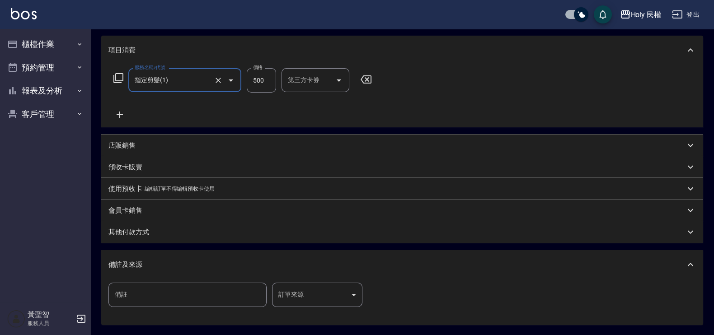
scroll to position [199, 0]
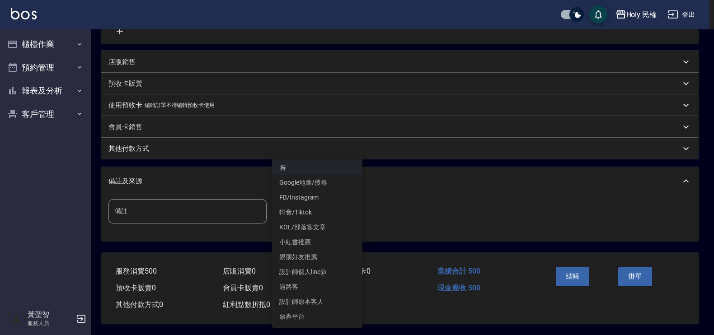
click at [293, 200] on body "Holy 民權 登出 櫃檯作業 打帳單 帳單列表 營業儀表板 現場電腦打卡 預約管理 預約管理 單日預約紀錄 單週預約紀錄 報表及分析 報表目錄 店家日報表 …" at bounding box center [357, 70] width 714 height 532
click at [301, 298] on li "設計師原本客人" at bounding box center [317, 302] width 90 height 15
type input "設計師原本客人"
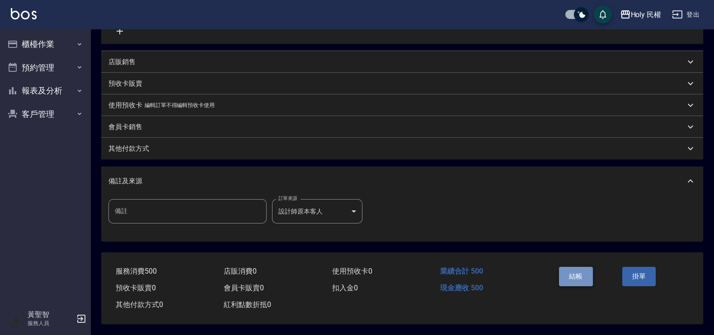
click at [570, 271] on button "結帳" at bounding box center [576, 276] width 34 height 19
